Goal: Information Seeking & Learning: Learn about a topic

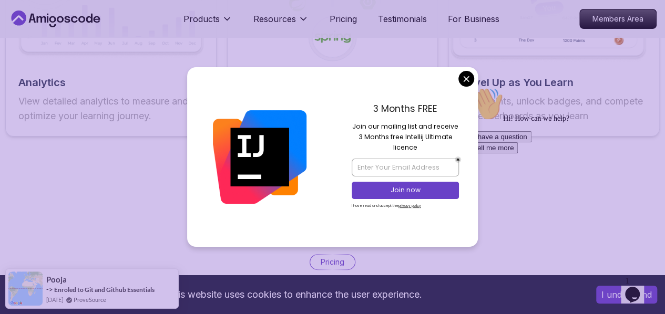
scroll to position [2406, 0]
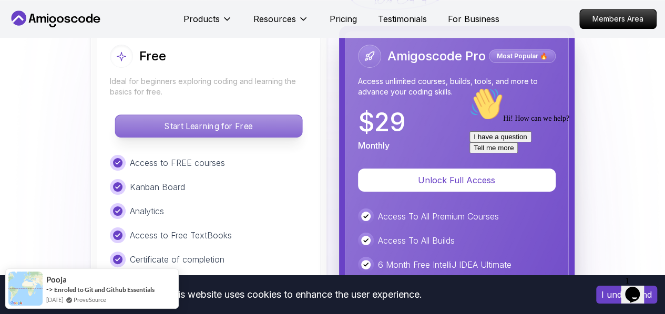
click at [189, 133] on p "Start Learning for Free" at bounding box center [208, 126] width 187 height 22
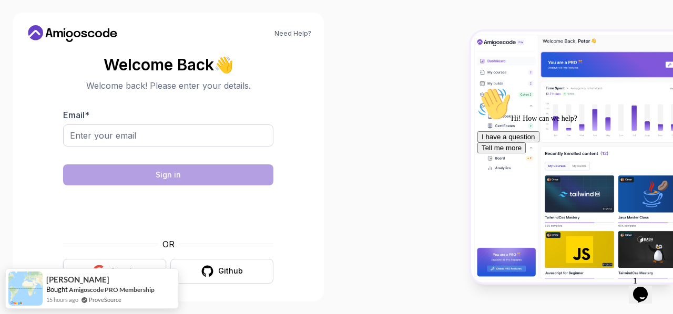
click at [116, 269] on div "[PERSON_NAME] Bought Amigoscode PRO Membership 15 hours ago ProveSource" at bounding box center [92, 289] width 174 height 40
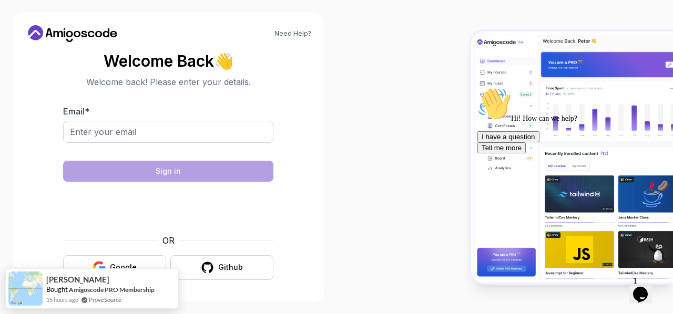
scroll to position [4, 0]
click at [128, 262] on div "Google" at bounding box center [123, 267] width 27 height 11
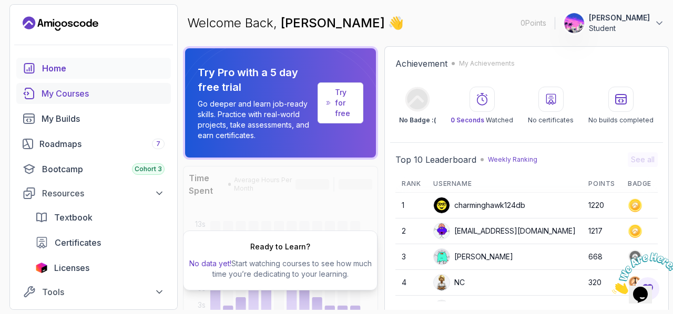
click at [68, 98] on div "My Courses" at bounding box center [103, 93] width 123 height 13
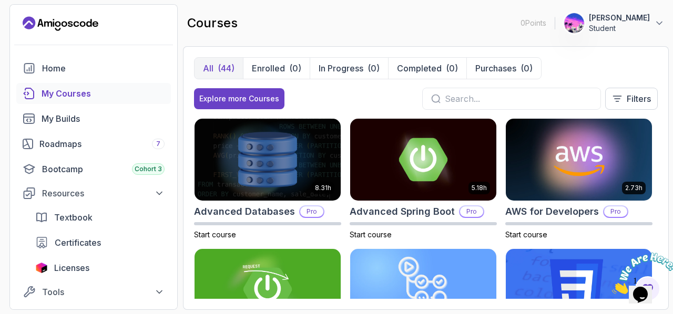
click at [463, 91] on div at bounding box center [511, 99] width 179 height 22
click at [456, 93] on input "text" at bounding box center [518, 99] width 147 height 13
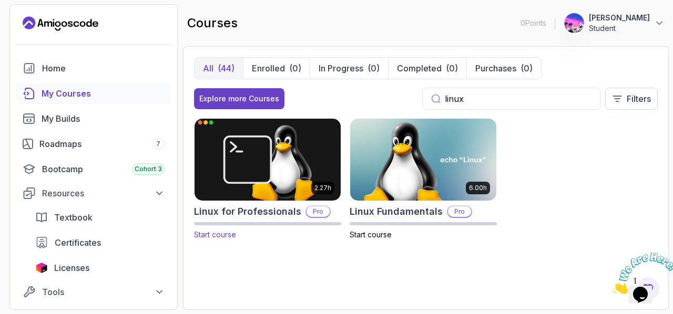
type input "linux"
click at [212, 234] on span "Start course" at bounding box center [215, 234] width 42 height 9
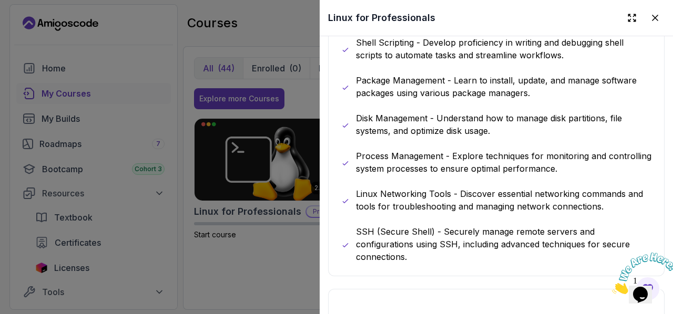
scroll to position [1893, 0]
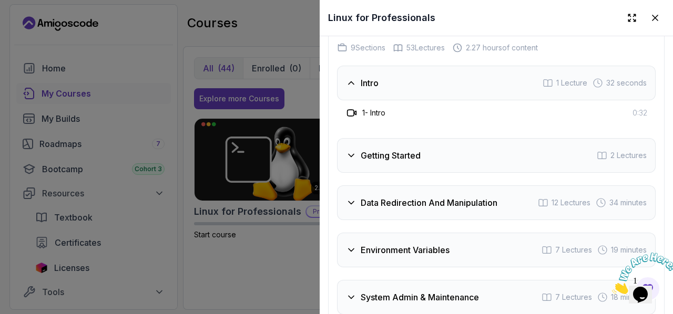
click at [246, 266] on div at bounding box center [336, 157] width 673 height 314
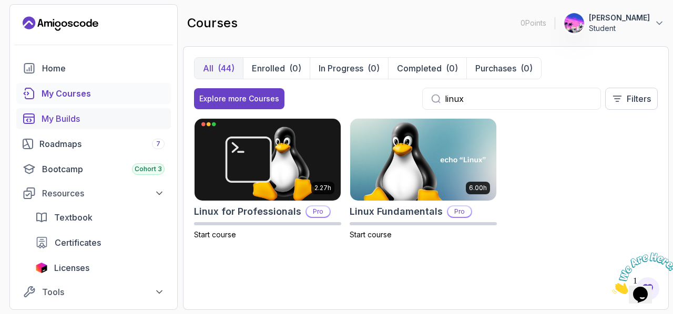
click at [75, 119] on div "My Builds" at bounding box center [103, 119] width 123 height 13
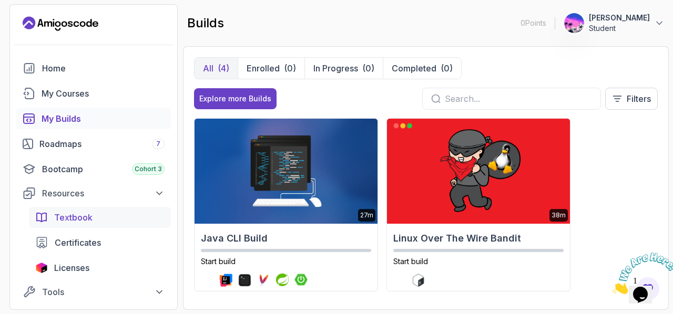
click at [76, 216] on span "Textbook" at bounding box center [73, 217] width 38 height 13
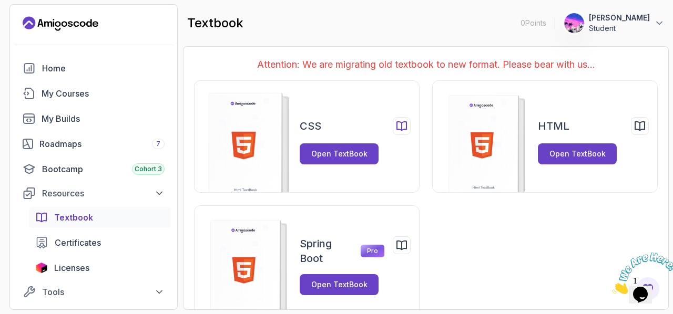
scroll to position [18, 0]
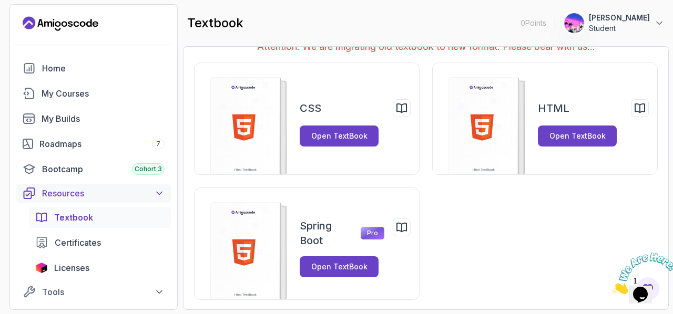
click at [98, 193] on div "Resources" at bounding box center [103, 193] width 123 height 13
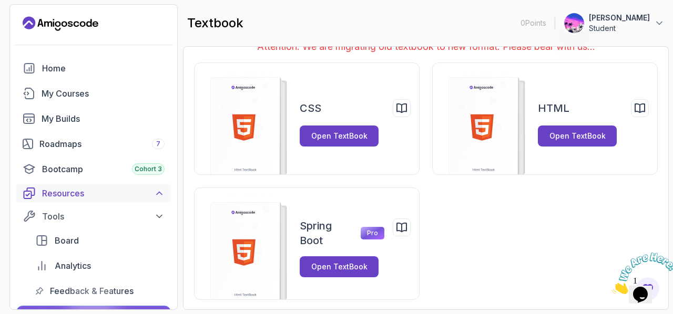
click at [98, 193] on div "Resources" at bounding box center [103, 193] width 123 height 13
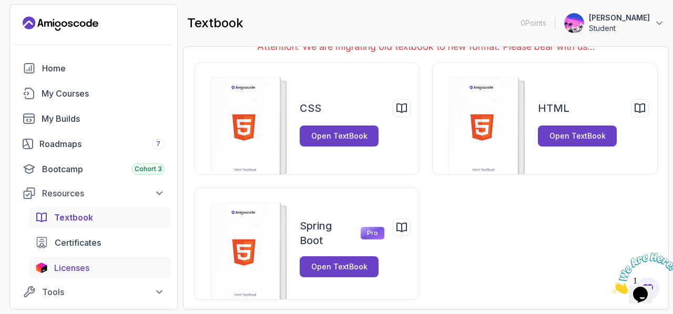
scroll to position [186, 0]
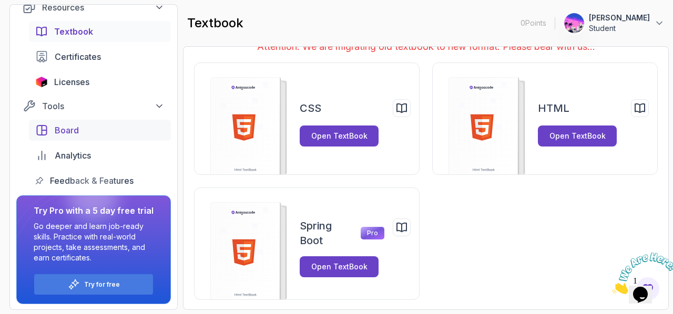
click at [75, 126] on span "Board" at bounding box center [67, 130] width 24 height 13
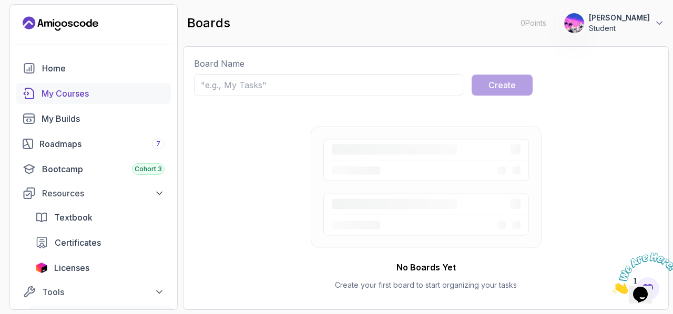
click at [69, 97] on div "My Courses" at bounding box center [103, 93] width 123 height 13
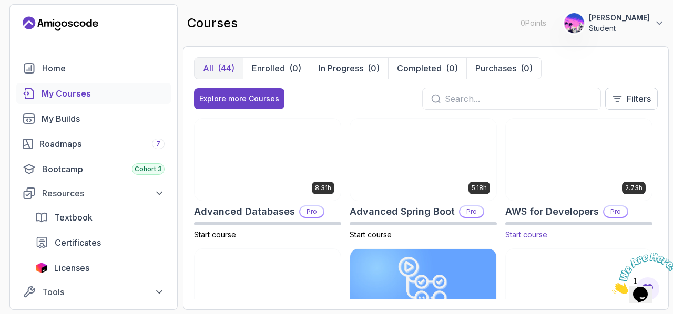
scroll to position [210, 0]
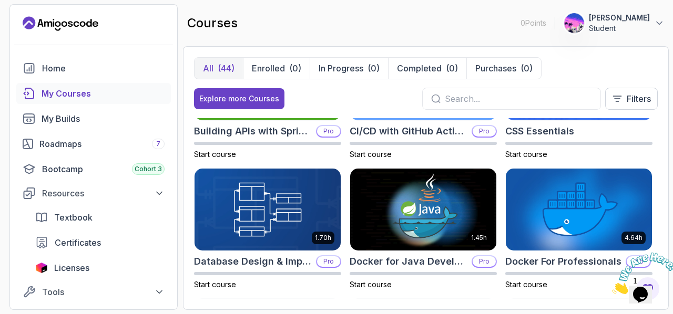
click at [612, 287] on icon "Close" at bounding box center [612, 291] width 0 height 9
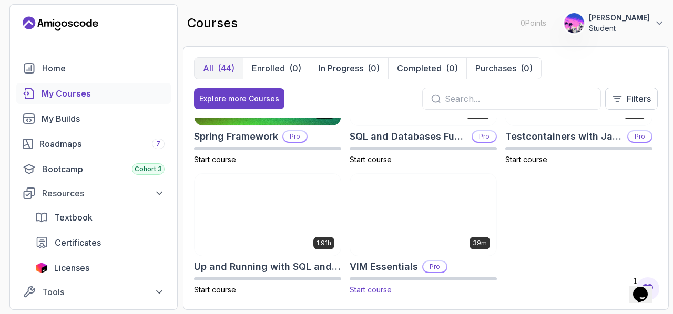
scroll to position [1774, 0]
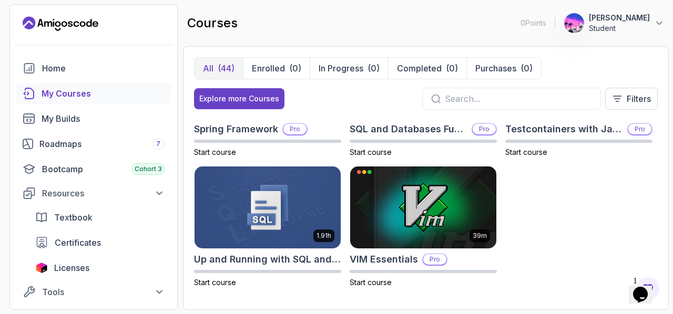
click at [544, 23] on p "0 Points" at bounding box center [534, 23] width 26 height 11
click at [196, 22] on h2 "courses" at bounding box center [212, 23] width 50 height 17
click at [67, 116] on div "My Builds" at bounding box center [103, 119] width 123 height 13
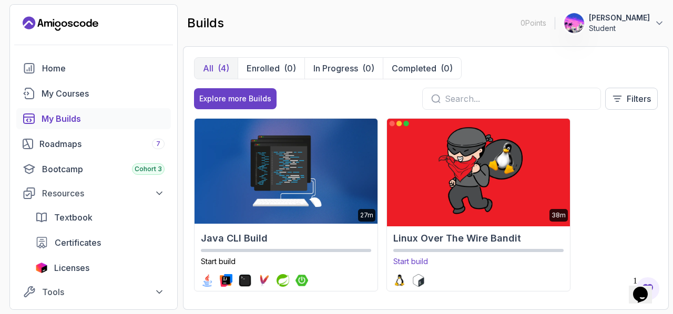
click at [474, 201] on img at bounding box center [478, 171] width 192 height 110
